Goal: Task Accomplishment & Management: Manage account settings

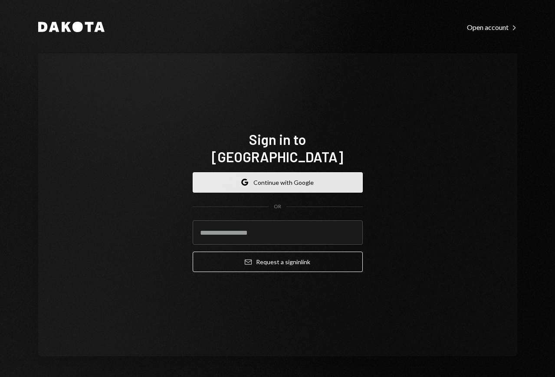
click at [266, 172] on button "Google Continue with Google" at bounding box center [278, 182] width 170 height 20
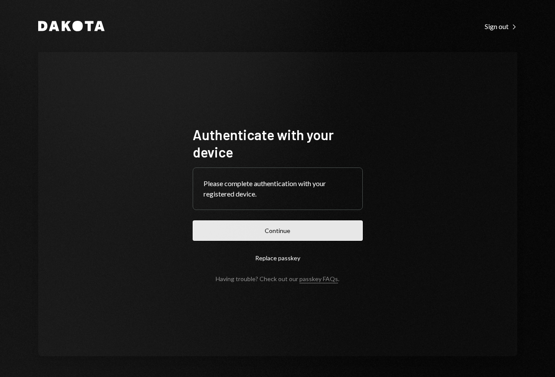
click at [278, 230] on button "Continue" at bounding box center [278, 230] width 170 height 20
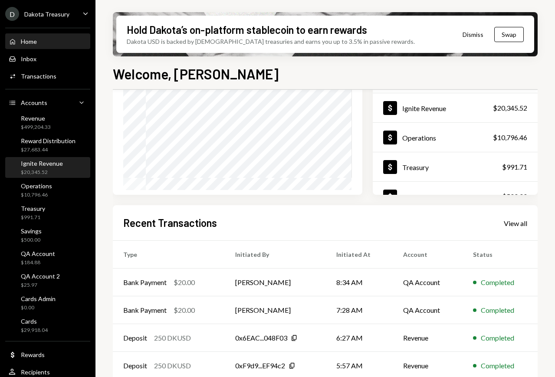
scroll to position [22, 0]
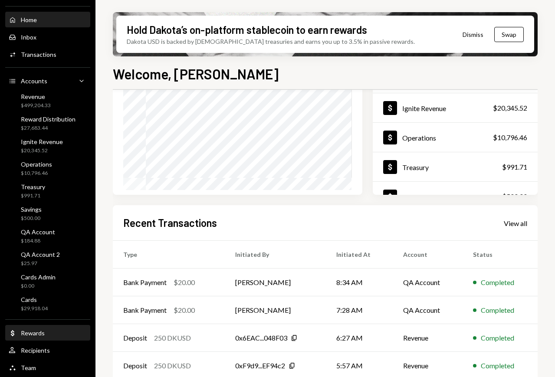
click at [39, 332] on div "Rewards" at bounding box center [33, 332] width 24 height 7
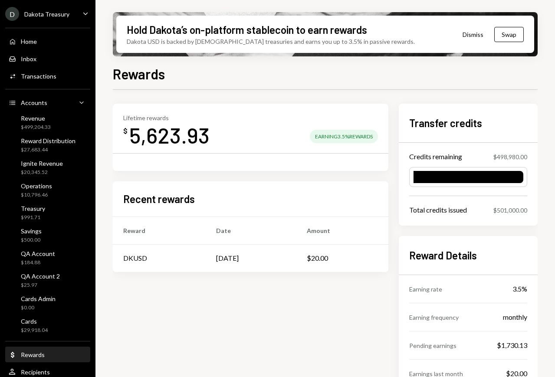
scroll to position [39, 0]
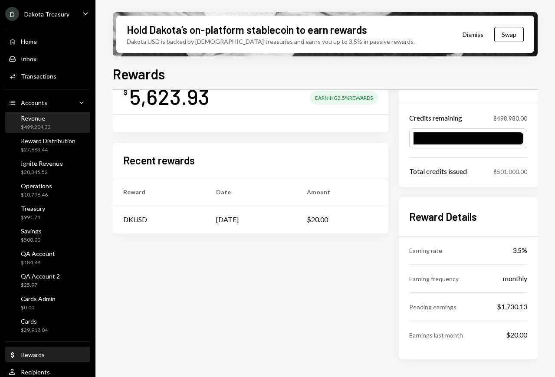
click at [49, 127] on div "$499,204.33" at bounding box center [36, 127] width 30 height 7
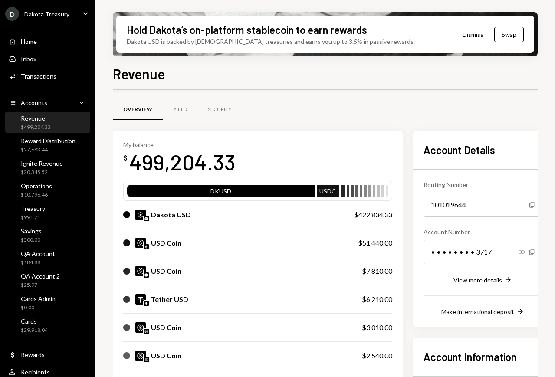
scroll to position [163, 0]
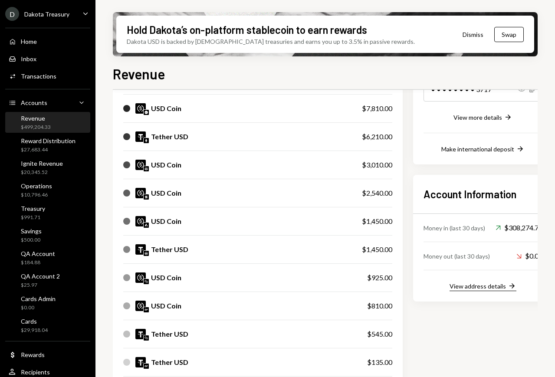
click at [487, 286] on div "View address details" at bounding box center [478, 286] width 56 height 7
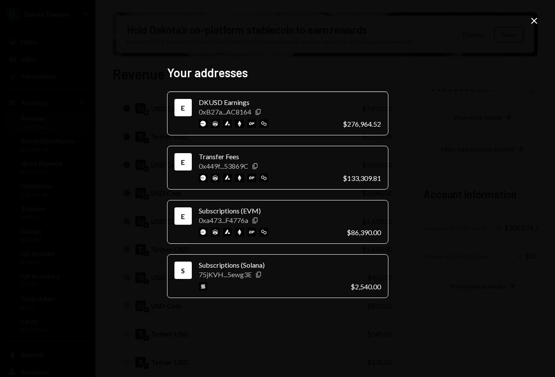
click at [532, 20] on icon "Close" at bounding box center [534, 21] width 10 height 10
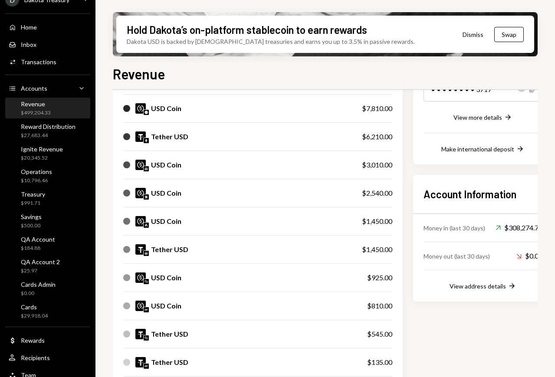
scroll to position [22, 0]
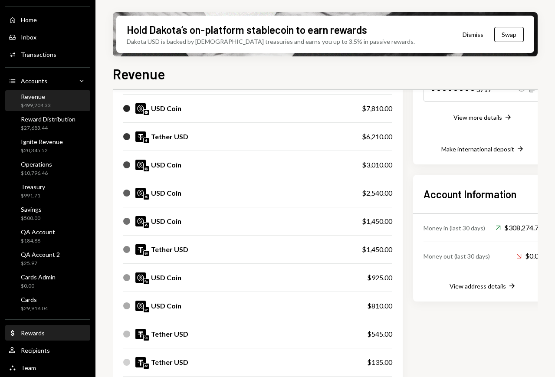
click at [53, 329] on div "Dollar Rewards" at bounding box center [48, 333] width 78 height 8
